Goal: Task Accomplishment & Management: Use online tool/utility

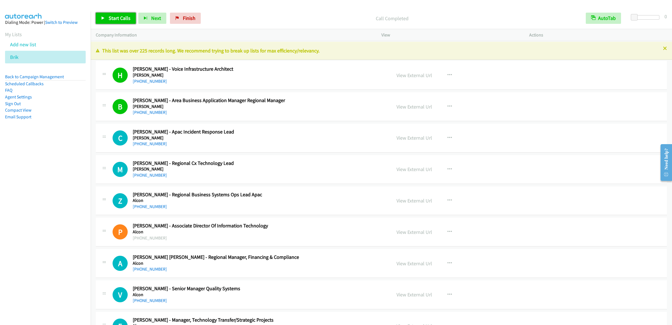
click at [107, 20] on link "Start Calls" at bounding box center [116, 18] width 40 height 11
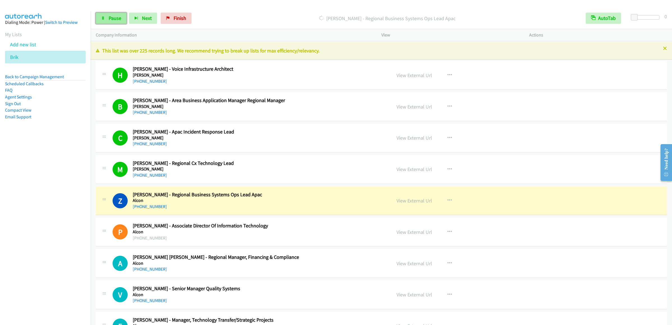
click at [111, 21] on span "Pause" at bounding box center [115, 18] width 13 height 6
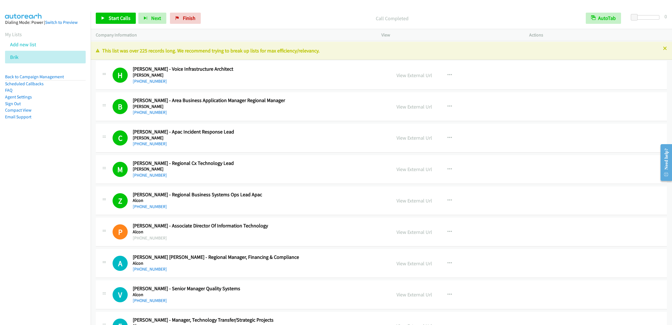
scroll to position [112, 0]
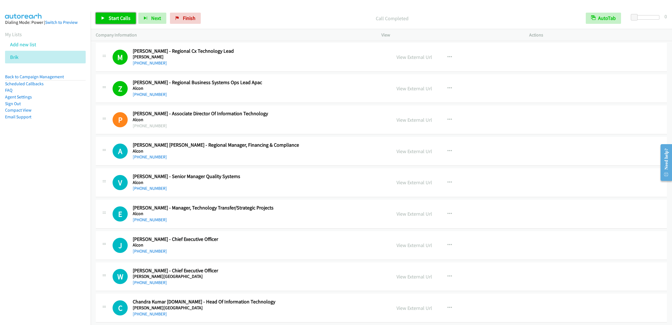
click at [120, 16] on span "Start Calls" at bounding box center [120, 18] width 22 height 6
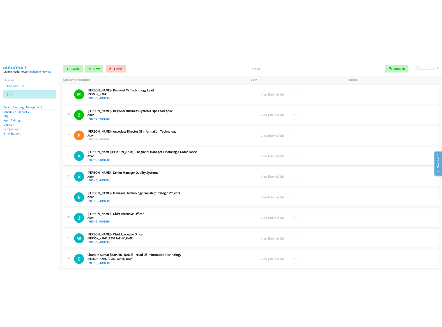
scroll to position [224, 0]
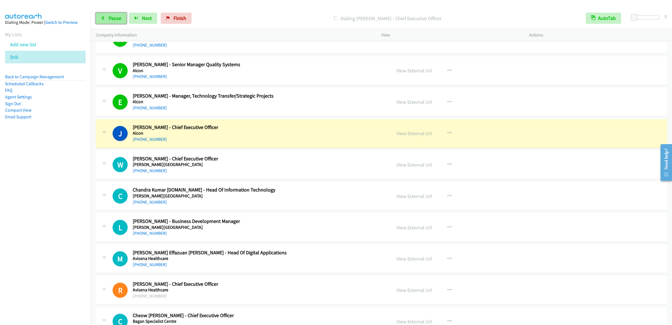
click at [102, 21] on link "Pause" at bounding box center [111, 18] width 31 height 11
